Goal: Answer question/provide support

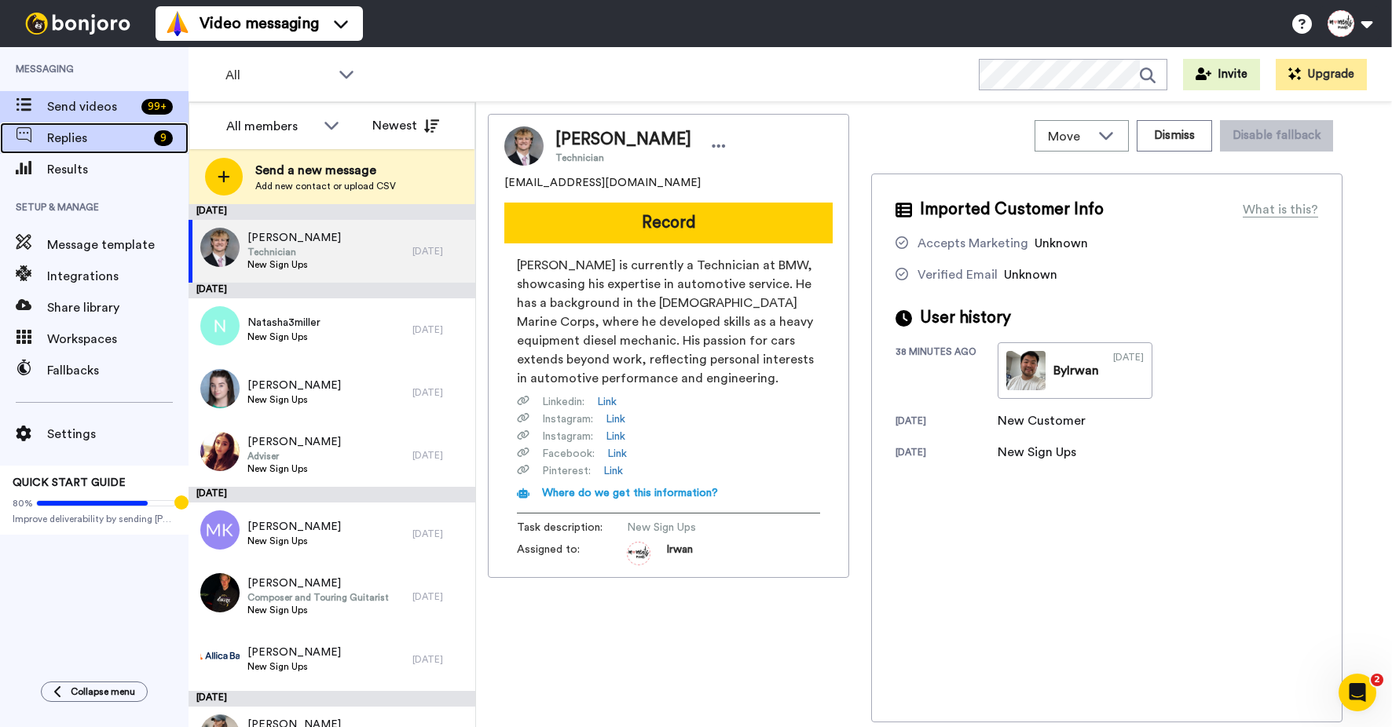
click at [137, 148] on div "Replies 9" at bounding box center [94, 138] width 189 height 31
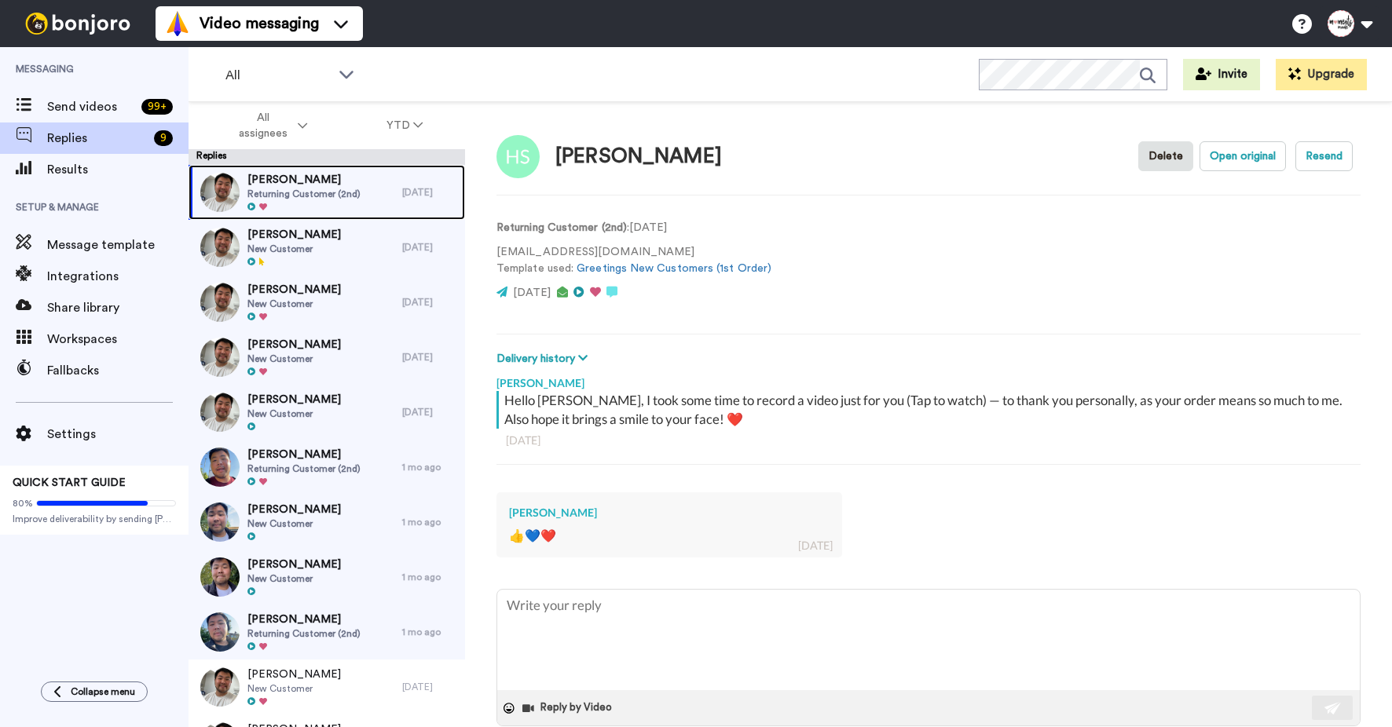
click at [303, 195] on span "Returning Customer (2nd)" at bounding box center [303, 194] width 113 height 13
type textarea "x"
